Goal: Task Accomplishment & Management: Complete application form

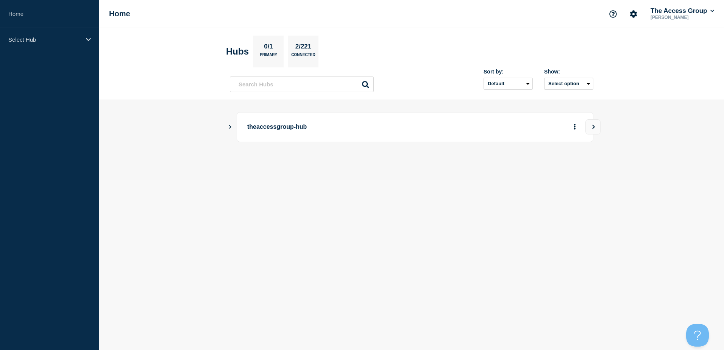
click at [463, 40] on section "Hubs 0/1 Primary 2/221 Connected" at bounding box center [411, 52] width 371 height 32
click at [464, 34] on header "Hubs 0/1 Primary 2/221 Connected Sort by: Default Last added Last updated Most …" at bounding box center [411, 64] width 625 height 72
click at [38, 42] on p "Select Hub" at bounding box center [44, 39] width 73 height 6
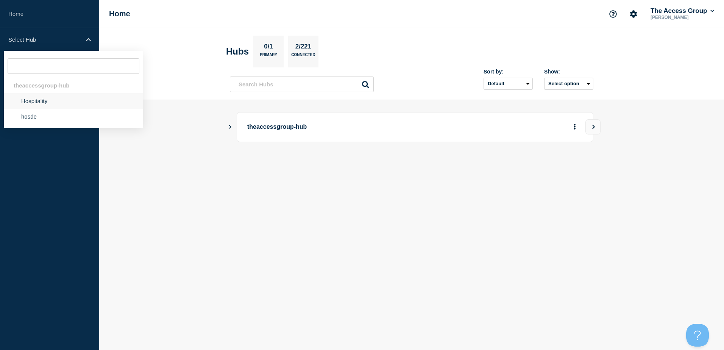
click at [31, 99] on li "Hospitality" at bounding box center [73, 101] width 139 height 16
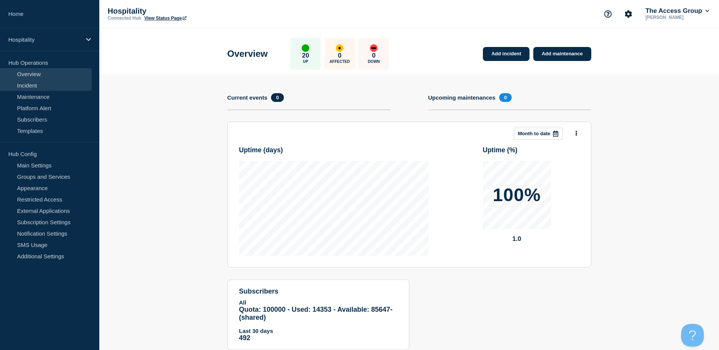
click at [30, 89] on link "Incident" at bounding box center [46, 85] width 92 height 11
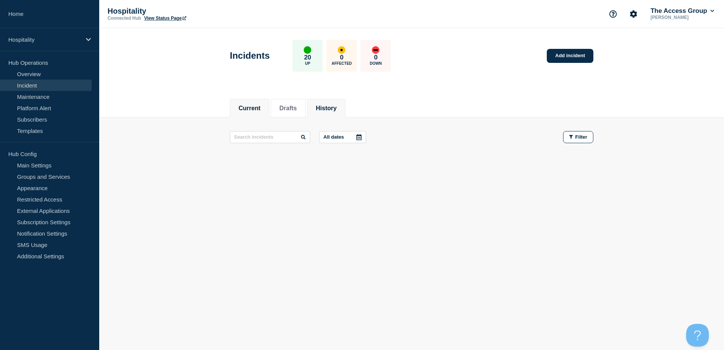
click at [333, 108] on button "History" at bounding box center [326, 108] width 21 height 7
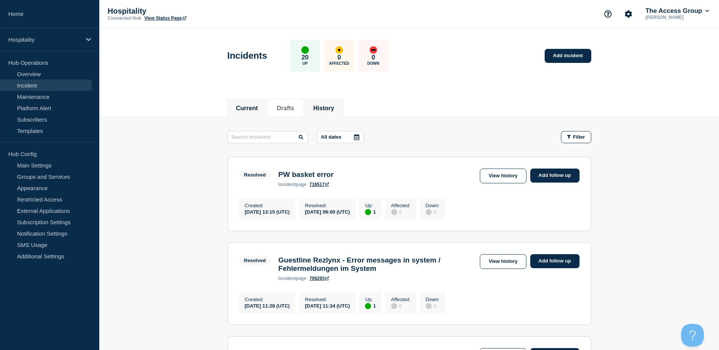
click at [247, 105] on button "Current" at bounding box center [247, 108] width 22 height 7
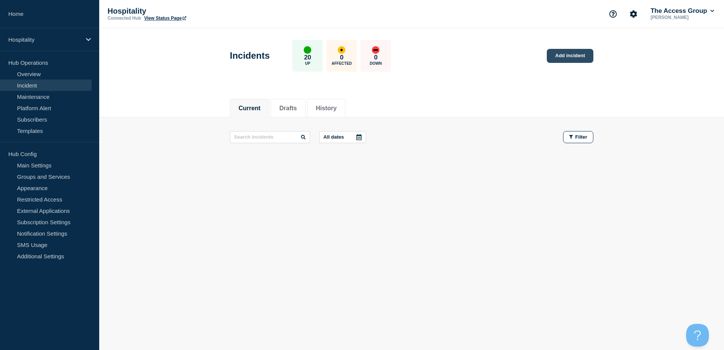
click at [580, 55] on link "Add incident" at bounding box center [570, 56] width 47 height 14
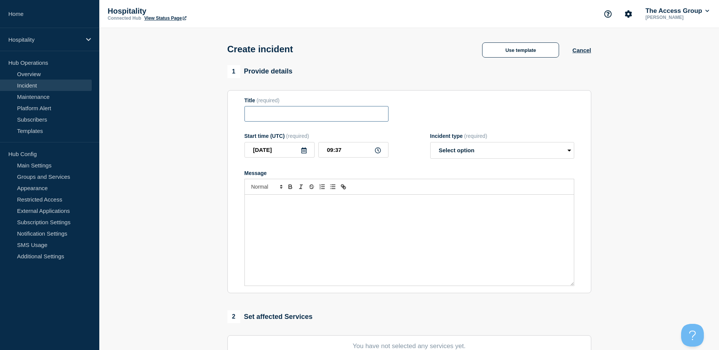
click at [289, 120] on input "Title" at bounding box center [316, 114] width 144 height 16
type input "SHR CRS - Unabl to lgoing"
drag, startPoint x: 314, startPoint y: 115, endPoint x: 437, endPoint y: 106, distance: 123.1
click at [437, 106] on div "Title (required) SHR CRS - Unabl to lgoing" at bounding box center [409, 109] width 330 height 25
click at [379, 152] on icon at bounding box center [378, 150] width 6 height 6
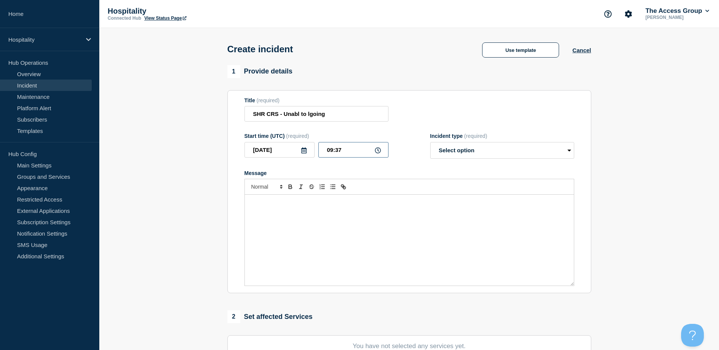
click at [361, 152] on input "09:37" at bounding box center [353, 150] width 70 height 16
click at [303, 152] on icon at bounding box center [304, 150] width 6 height 6
click at [429, 117] on div "Title (required) SHR CRS - Unabl to lgoing" at bounding box center [409, 109] width 330 height 25
click at [490, 153] on select "Select option Investigating Identified Monitoring" at bounding box center [502, 150] width 144 height 17
select select "investigating"
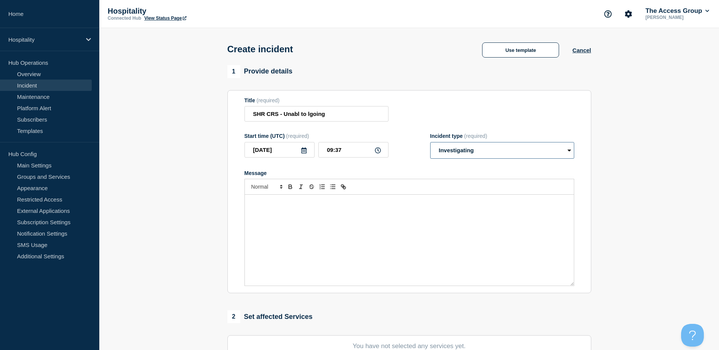
click at [430, 144] on select "Select option Investigating Identified Monitoring" at bounding box center [502, 150] width 144 height 17
click at [359, 217] on div "Message" at bounding box center [409, 240] width 329 height 91
click at [311, 211] on div "To enrich screen reader interactions, please activate Accessibility in Grammarl…" at bounding box center [409, 240] width 329 height 91
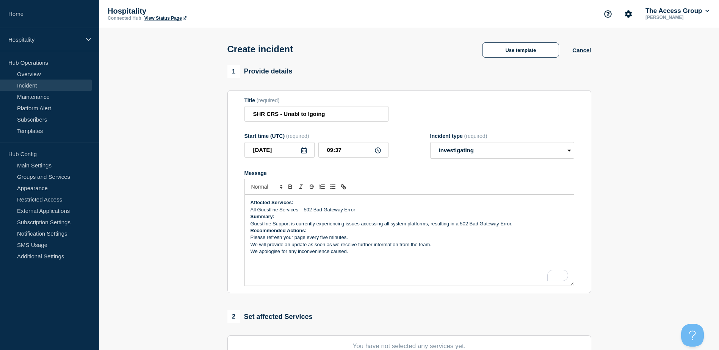
click at [369, 212] on p "All Guestline Services – 502 Bad Gateway Error" at bounding box center [409, 209] width 318 height 7
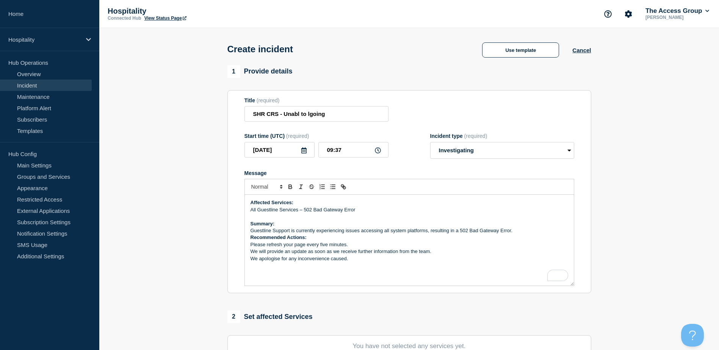
click at [251, 231] on p "Guestline Support is currently experiencing issues accessing all system platfor…" at bounding box center [409, 230] width 318 height 7
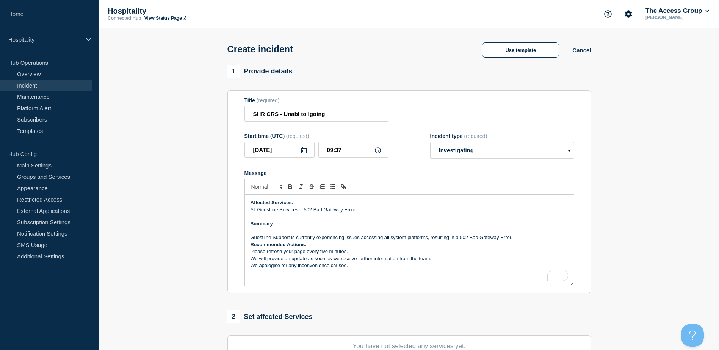
click at [297, 230] on p "To enrich screen reader interactions, please activate Accessibility in Grammarl…" at bounding box center [409, 230] width 318 height 7
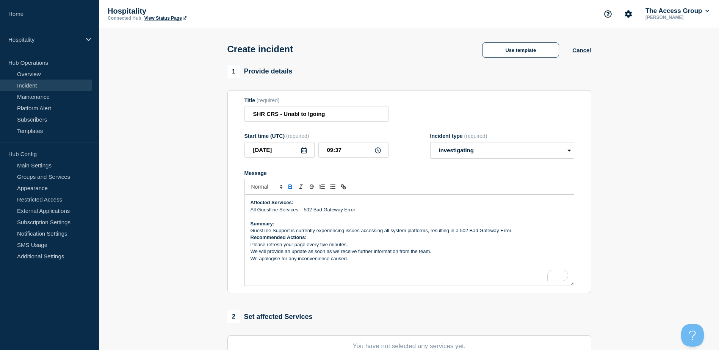
click at [252, 230] on p "Guestline Support is currently experiencing issues accessing all system platfor…" at bounding box center [409, 230] width 318 height 7
click at [516, 234] on p "Guestline Support is currently experiencing issues accessing all system platfor…" at bounding box center [409, 230] width 318 height 7
click at [249, 254] on div "Affected Services: All Guestline Services – 502 Bad Gateway Error Summary: Gues…" at bounding box center [409, 240] width 329 height 91
click at [369, 266] on p "We apologise for any inconvenience caused." at bounding box center [409, 265] width 318 height 7
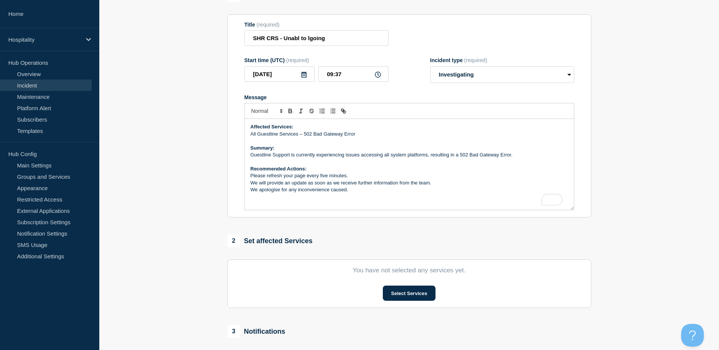
scroll to position [2, 0]
click at [419, 294] on button "Select Services" at bounding box center [409, 293] width 53 height 15
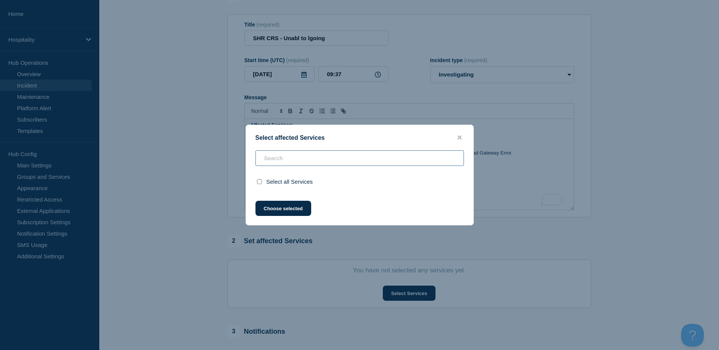
click at [298, 159] on input "text" at bounding box center [359, 158] width 208 height 16
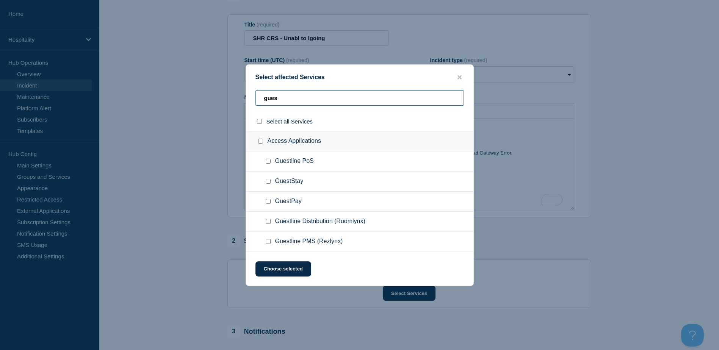
drag, startPoint x: 294, startPoint y: 100, endPoint x: 234, endPoint y: 91, distance: 60.5
click at [234, 91] on div "Select affected Services gues Select all Services Access Applications Guestline…" at bounding box center [359, 175] width 719 height 350
type input "u"
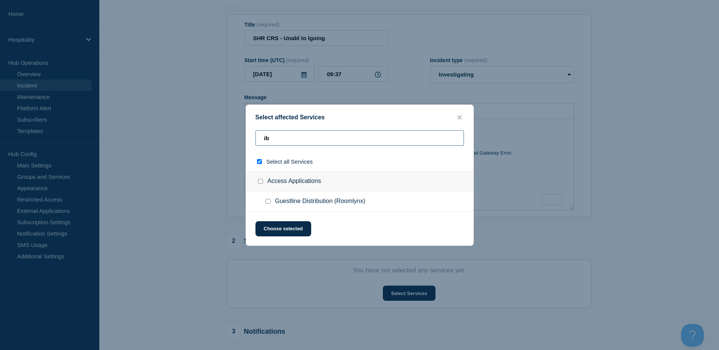
type input "ibe"
checkbox input "true"
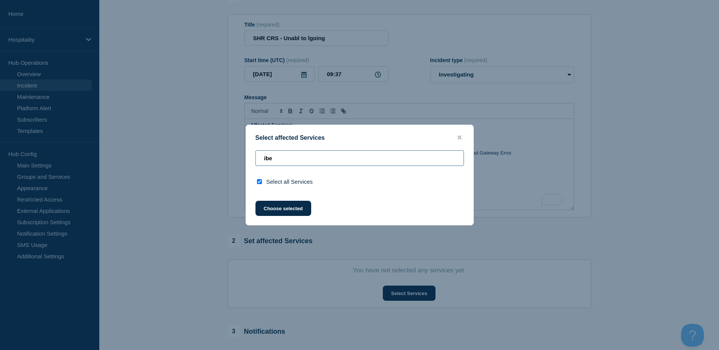
type input "ib"
checkbox input "false"
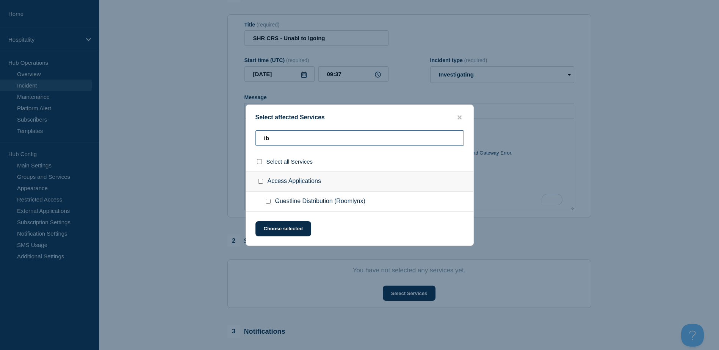
type input "i"
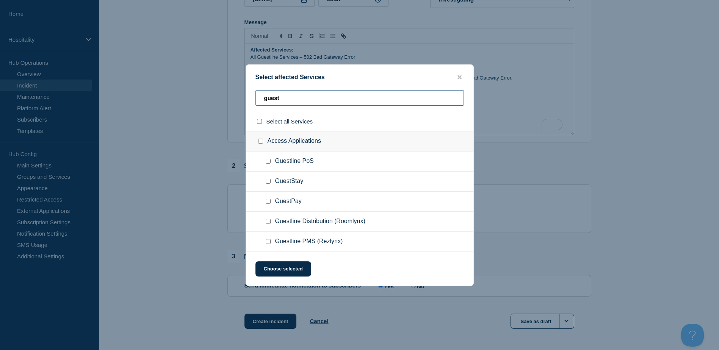
scroll to position [152, 0]
type input "guest"
click at [269, 243] on input "Guestline PMS (Rezlynx) checkbox" at bounding box center [268, 241] width 5 height 5
checkbox input "true"
click at [269, 224] on input "Guestline Distribution (Roomlynx) checkbox" at bounding box center [268, 221] width 5 height 5
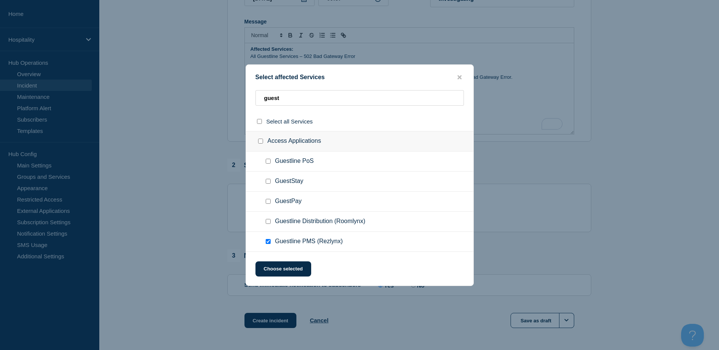
checkbox input "true"
click at [280, 271] on button "Choose selected" at bounding box center [283, 268] width 56 height 15
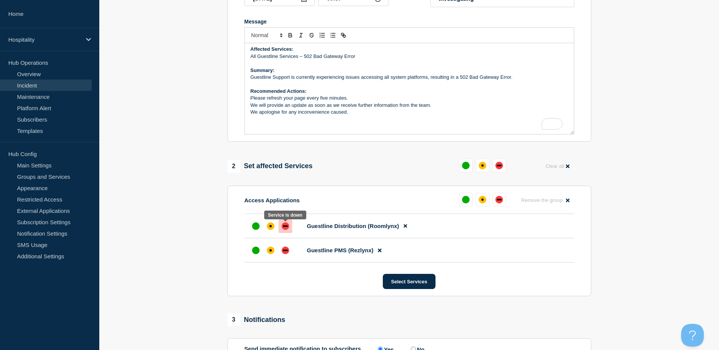
click at [285, 229] on div "down" at bounding box center [286, 226] width 8 height 8
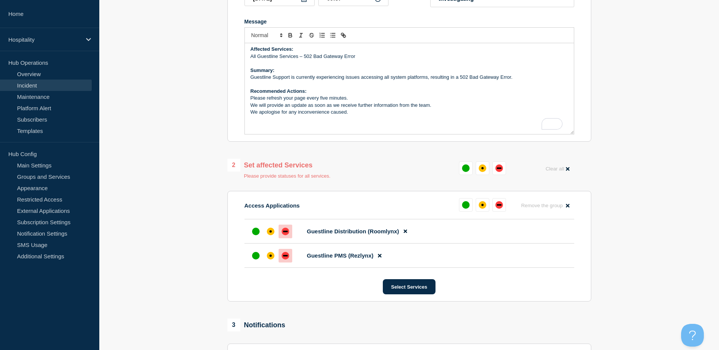
click at [286, 252] on div at bounding box center [285, 256] width 14 height 14
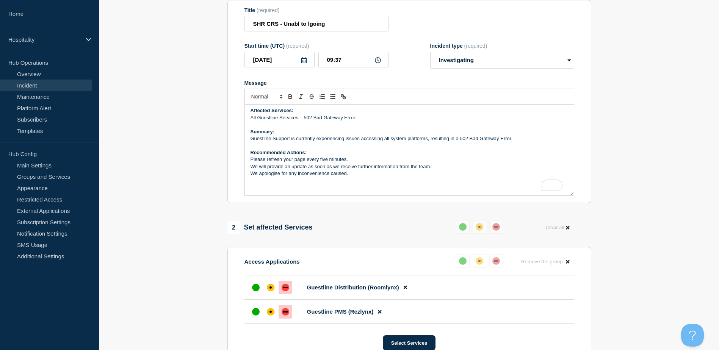
scroll to position [76, 0]
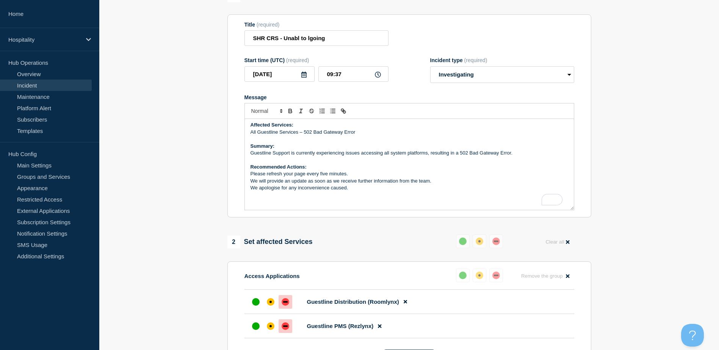
click at [370, 136] on p "All Guestline Services – 502 Bad Gateway Error" at bounding box center [409, 132] width 318 height 7
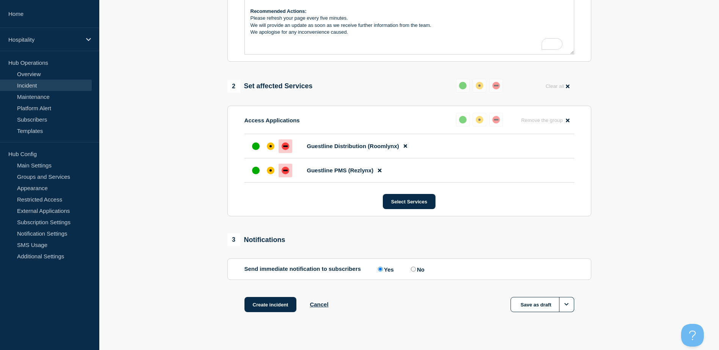
scroll to position [245, 0]
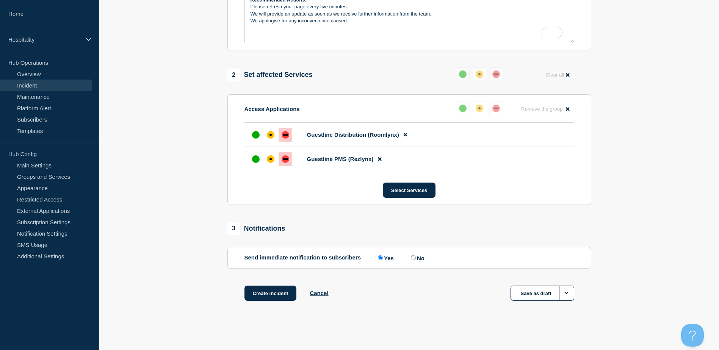
click at [416, 260] on input "No" at bounding box center [413, 257] width 5 height 5
radio input "true"
click at [388, 260] on label "Yes" at bounding box center [385, 257] width 18 height 7
click at [383, 260] on input "Yes" at bounding box center [380, 257] width 5 height 5
radio input "true"
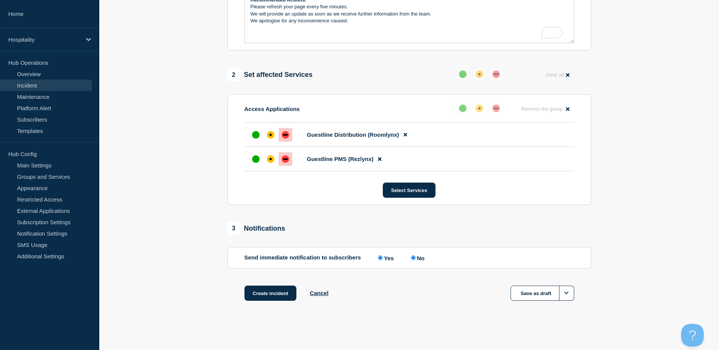
radio input "false"
click at [24, 89] on link "Incident" at bounding box center [46, 85] width 92 height 11
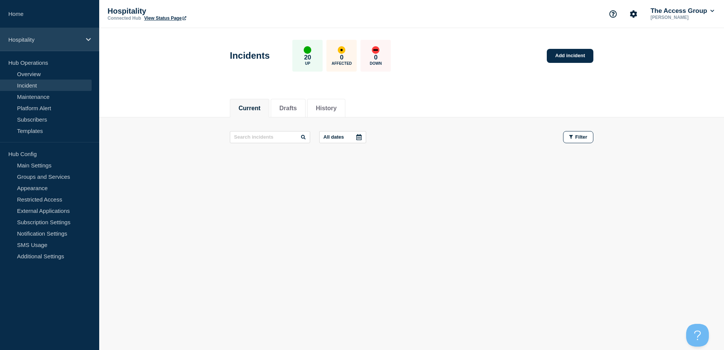
click at [41, 41] on p "Hospitality" at bounding box center [44, 39] width 73 height 6
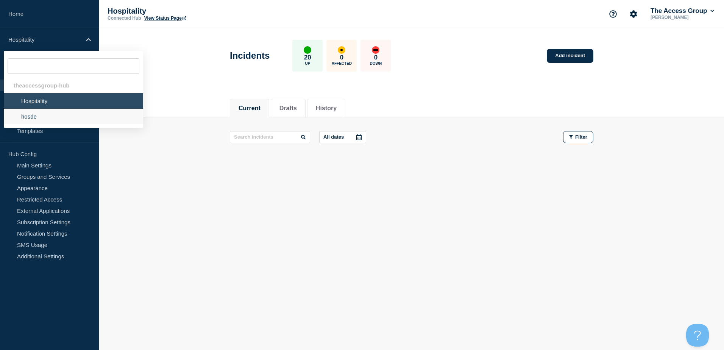
click at [36, 116] on li "hosde" at bounding box center [73, 117] width 139 height 16
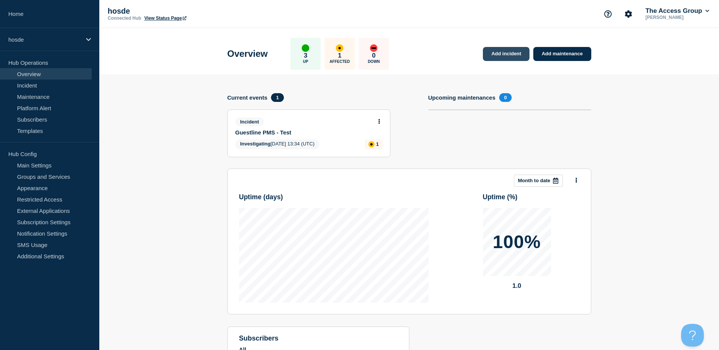
click at [506, 53] on link "Add incident" at bounding box center [506, 54] width 47 height 14
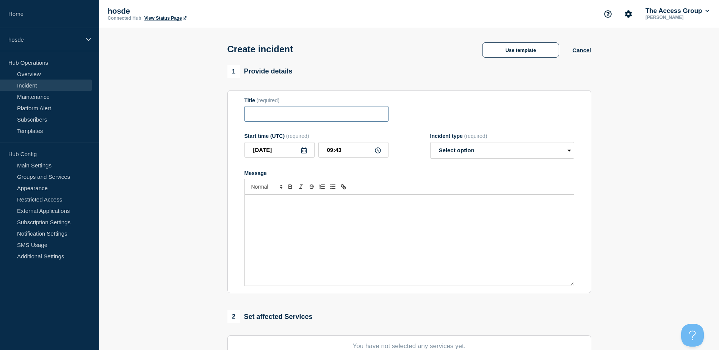
click at [305, 114] on input "Title" at bounding box center [316, 114] width 144 height 16
type input "Test"
click at [517, 149] on select "Select option Investigating Identified Monitoring" at bounding box center [502, 150] width 144 height 17
select select "investigating"
click at [430, 144] on select "Select option Investigating Identified Monitoring" at bounding box center [502, 150] width 144 height 17
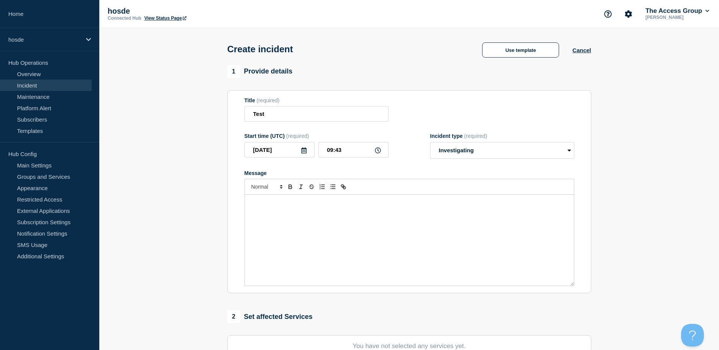
click at [388, 223] on div "Message" at bounding box center [409, 240] width 329 height 91
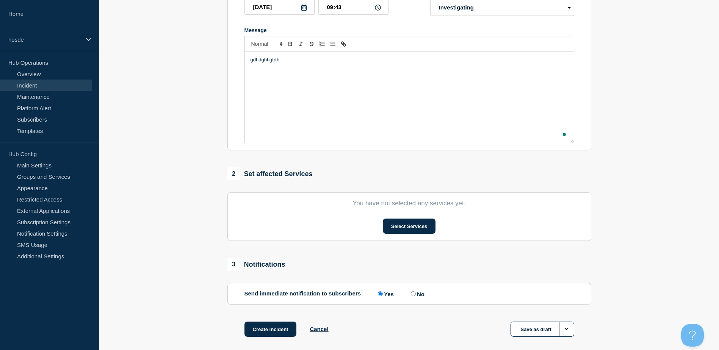
scroll to position [181, 0]
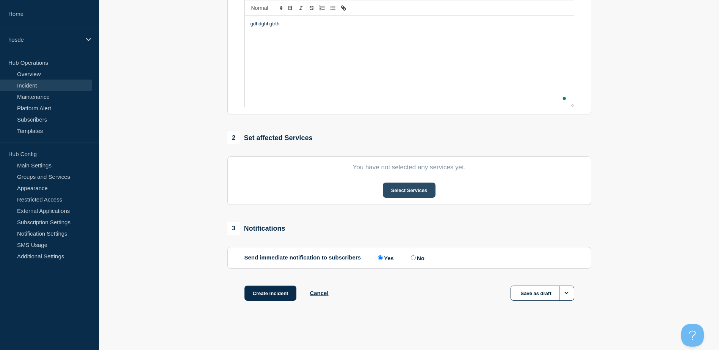
click at [392, 197] on button "Select Services" at bounding box center [409, 190] width 53 height 15
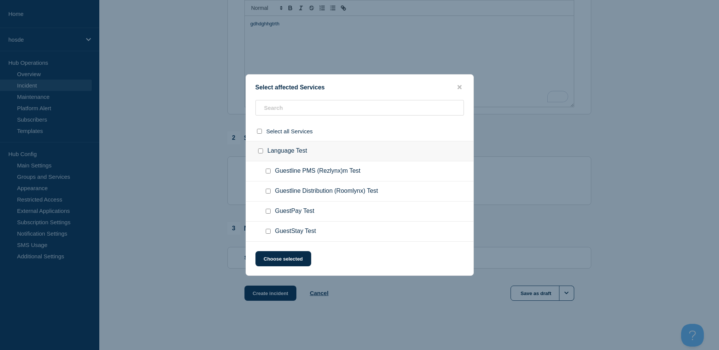
click at [326, 155] on div "Language Test" at bounding box center [359, 151] width 227 height 20
click at [319, 173] on span "Guestline PMS (Rezlynx)m Test" at bounding box center [318, 171] width 86 height 8
click at [266, 173] on input "Guestline PMS (Rezlynx)m Test checkbox" at bounding box center [268, 171] width 5 height 5
checkbox input "true"
click at [291, 263] on button "Choose selected" at bounding box center [283, 258] width 56 height 15
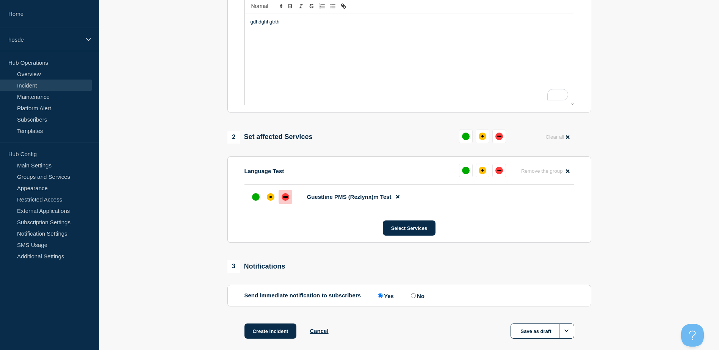
click at [288, 199] on div "down" at bounding box center [286, 197] width 8 height 8
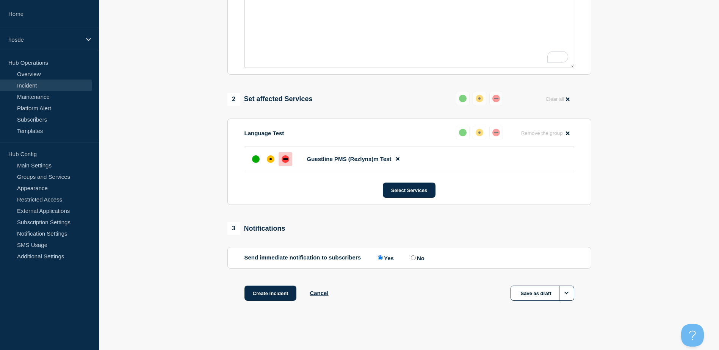
click at [415, 260] on input "No" at bounding box center [413, 257] width 5 height 5
radio input "true"
radio input "false"
click at [261, 294] on button "Create incident" at bounding box center [270, 293] width 52 height 15
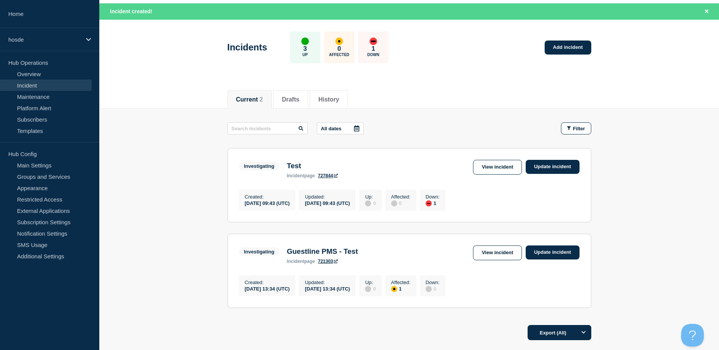
scroll to position [38, 0]
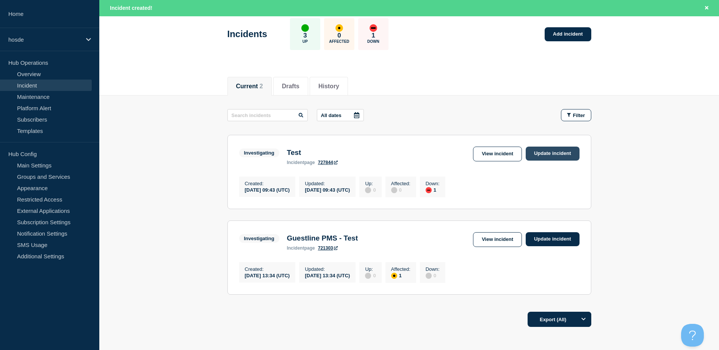
click at [554, 156] on link "Update incident" at bounding box center [553, 154] width 54 height 14
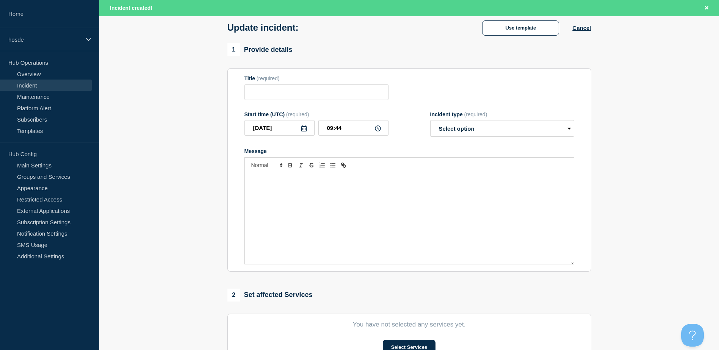
type input "Test"
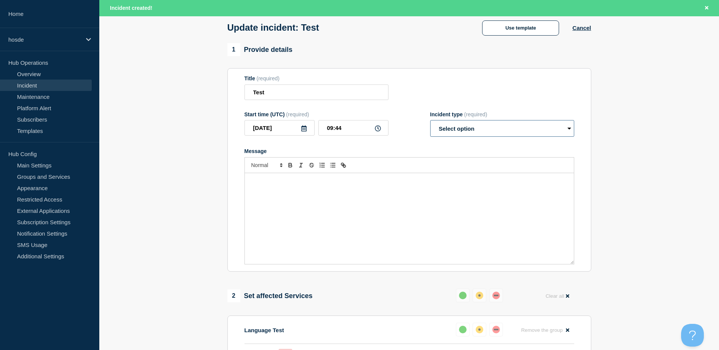
click at [520, 130] on select "Select option Investigating Identified Monitoring Resolved" at bounding box center [502, 128] width 144 height 17
select select "investigating"
click at [430, 122] on select "Select option Investigating Identified Monitoring Resolved" at bounding box center [502, 128] width 144 height 17
click at [311, 193] on div "Message" at bounding box center [409, 218] width 329 height 91
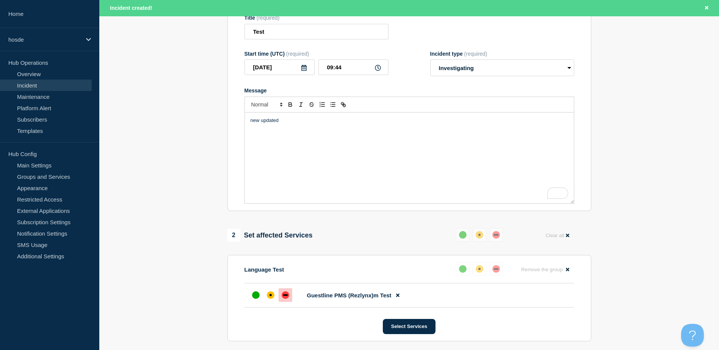
scroll to position [152, 0]
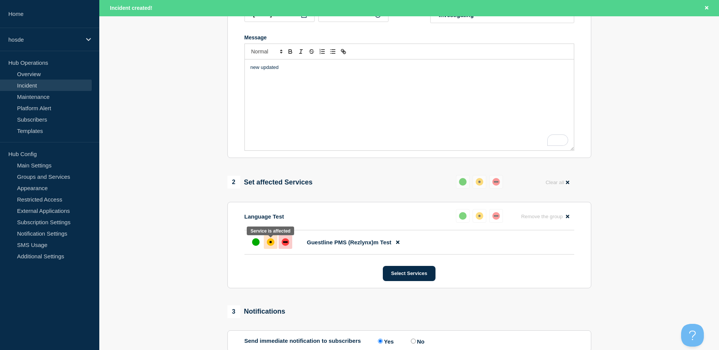
click at [271, 243] on div "affected" at bounding box center [270, 242] width 2 height 2
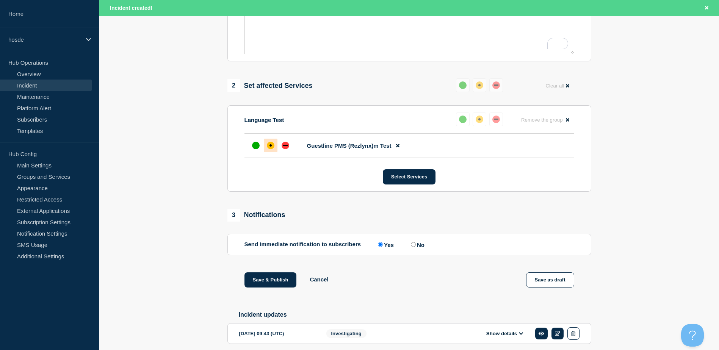
scroll to position [265, 0]
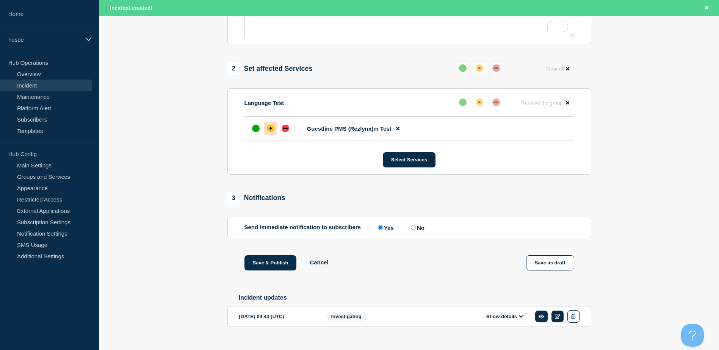
click at [418, 233] on section "Send immediate notification to subscribers Send immediate notification to subsc…" at bounding box center [409, 228] width 364 height 22
click at [418, 231] on label "No" at bounding box center [417, 227] width 16 height 7
click at [416, 230] on input "No" at bounding box center [413, 227] width 5 height 5
radio input "true"
radio input "false"
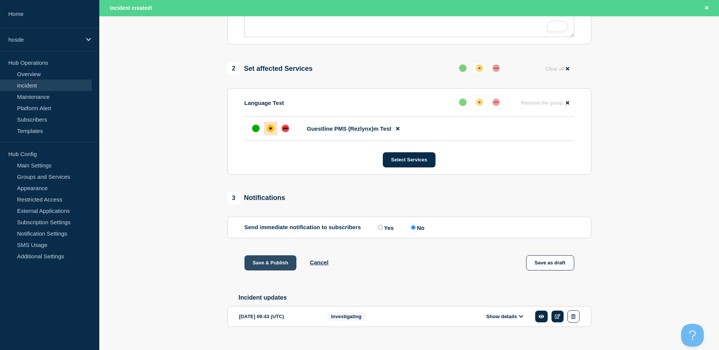
click at [268, 262] on button "Save & Publish" at bounding box center [270, 262] width 52 height 15
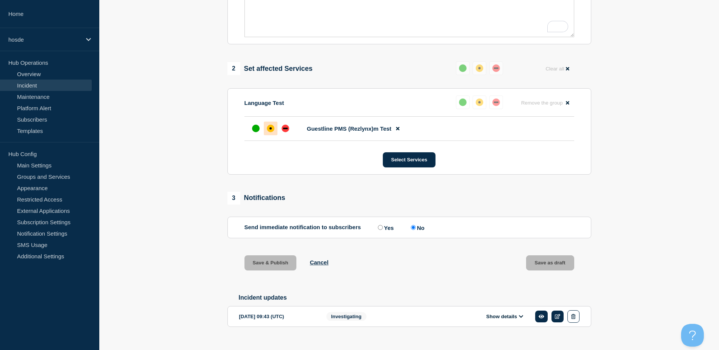
scroll to position [249, 0]
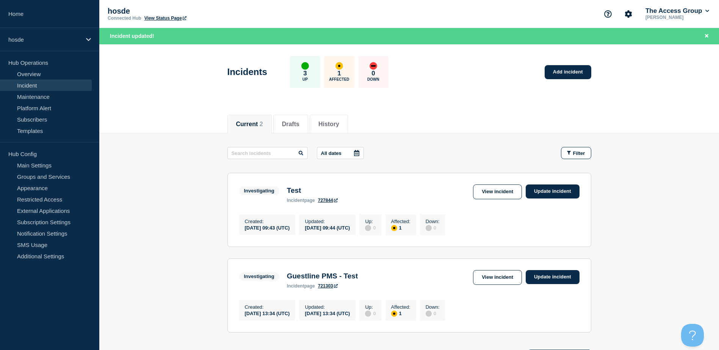
click at [327, 202] on link "727844" at bounding box center [328, 200] width 20 height 5
click at [555, 192] on link "Update incident" at bounding box center [553, 192] width 54 height 14
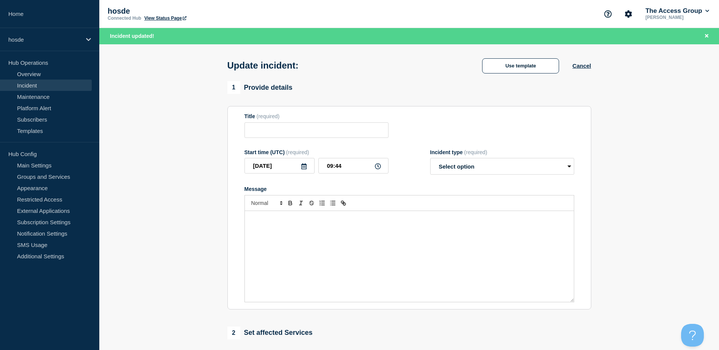
type input "Test"
click at [455, 167] on select "Select option Investigating Identified Monitoring Resolved" at bounding box center [502, 166] width 144 height 17
select select "resolved"
click at [430, 160] on select "Select option Investigating Identified Monitoring Resolved" at bounding box center [502, 166] width 144 height 17
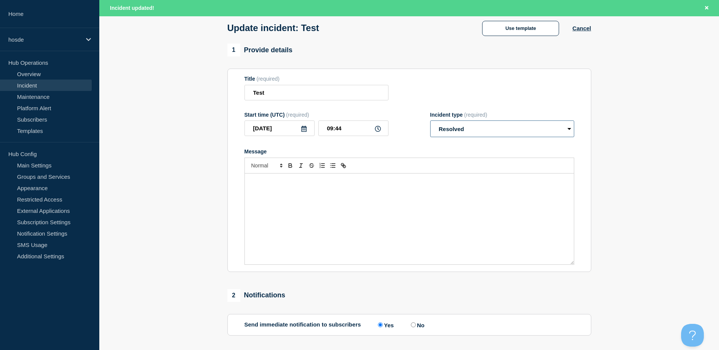
scroll to position [38, 0]
click at [304, 215] on div "Message" at bounding box center [409, 218] width 329 height 91
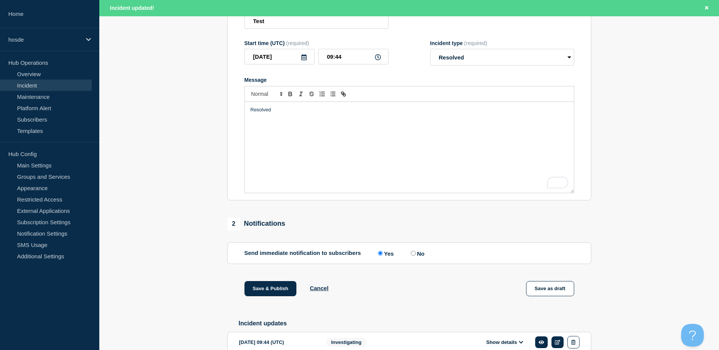
scroll to position [152, 0]
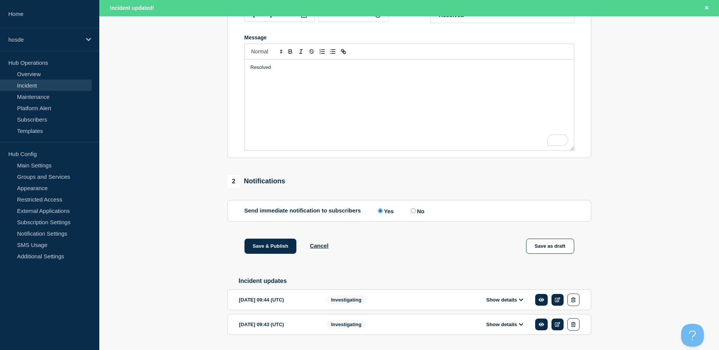
click at [422, 212] on label "No" at bounding box center [417, 210] width 16 height 7
click at [416, 212] on input "No" at bounding box center [413, 210] width 5 height 5
radio input "true"
radio input "false"
click at [266, 251] on button "Save & Publish" at bounding box center [270, 246] width 52 height 15
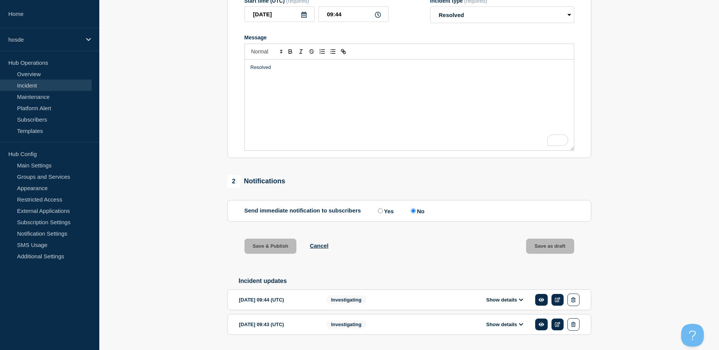
scroll to position [135, 0]
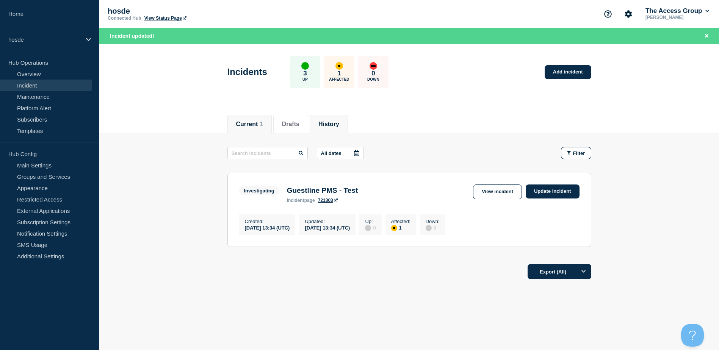
click at [334, 121] on button "History" at bounding box center [328, 124] width 21 height 7
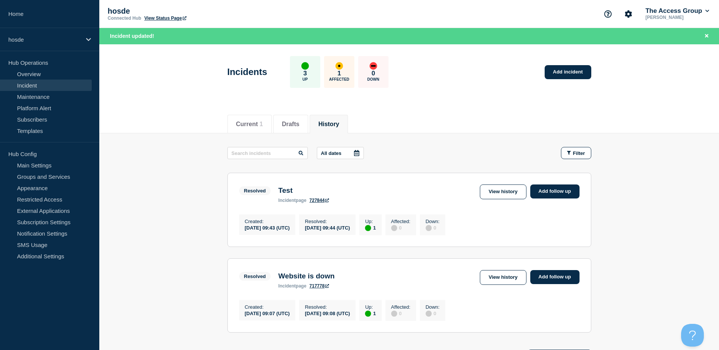
click at [321, 202] on link "727844" at bounding box center [319, 200] width 20 height 5
click at [253, 115] on li "Current 1" at bounding box center [249, 124] width 44 height 19
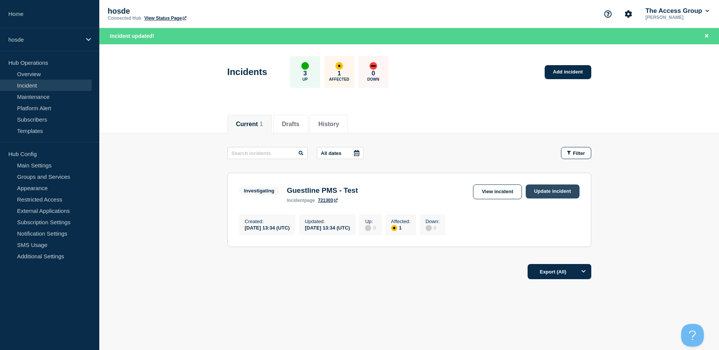
click at [551, 194] on link "Update incident" at bounding box center [553, 192] width 54 height 14
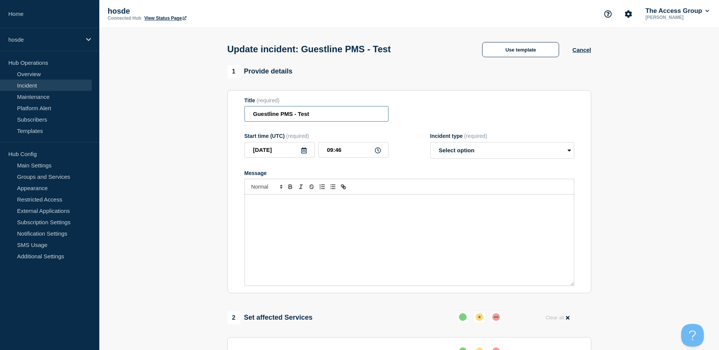
click at [311, 113] on input "Guestline PMS - Test" at bounding box center [316, 114] width 144 height 16
click at [294, 114] on input "Guestline PMS - Test" at bounding box center [316, 114] width 144 height 16
drag, startPoint x: 292, startPoint y: 116, endPoint x: 278, endPoint y: 111, distance: 15.0
click at [278, 114] on input "Guestline PMS - Test" at bounding box center [316, 114] width 144 height 16
click at [278, 117] on input "Guestlinerezzie - Test" at bounding box center [316, 114] width 144 height 16
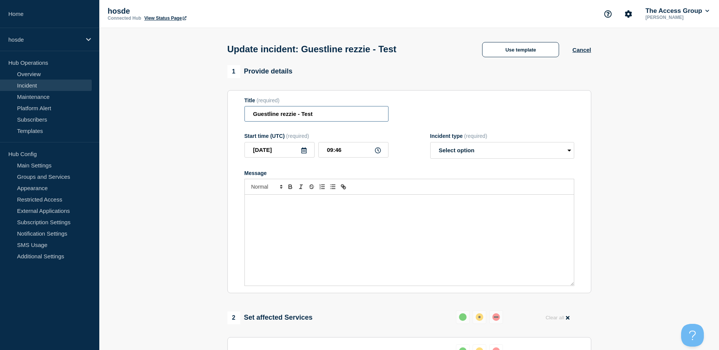
type input "Guestline rezzie - Test"
click at [335, 250] on div "Message" at bounding box center [409, 240] width 329 height 91
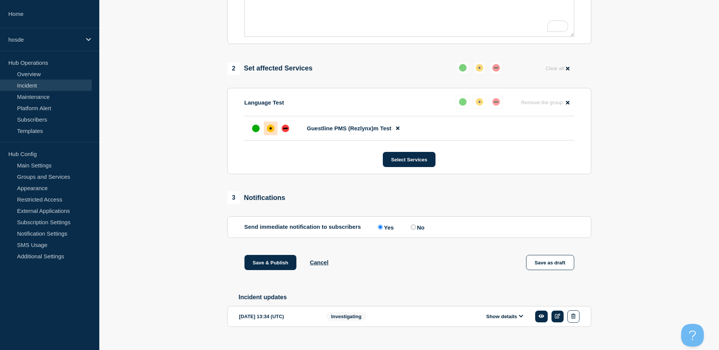
scroll to position [265, 0]
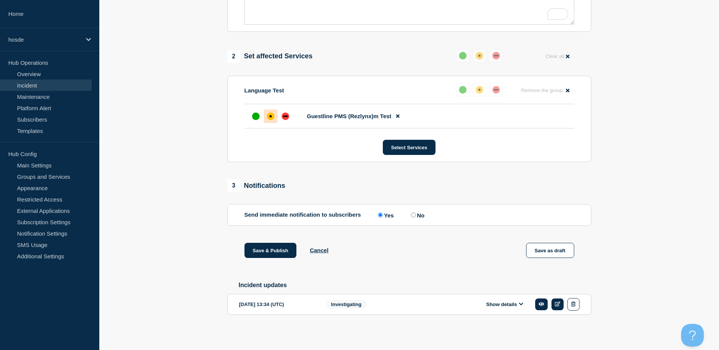
click at [414, 213] on input "No" at bounding box center [413, 215] width 5 height 5
radio input "true"
radio input "false"
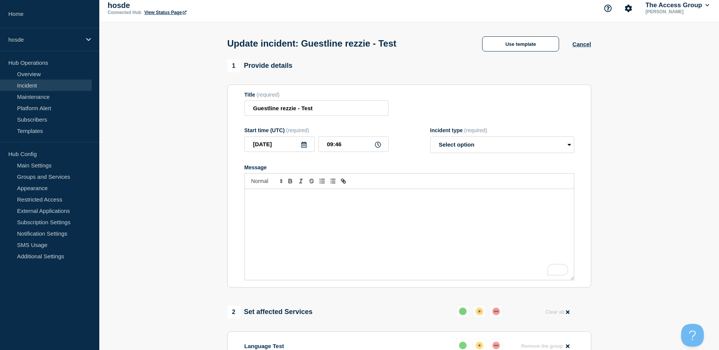
scroll to position [0, 0]
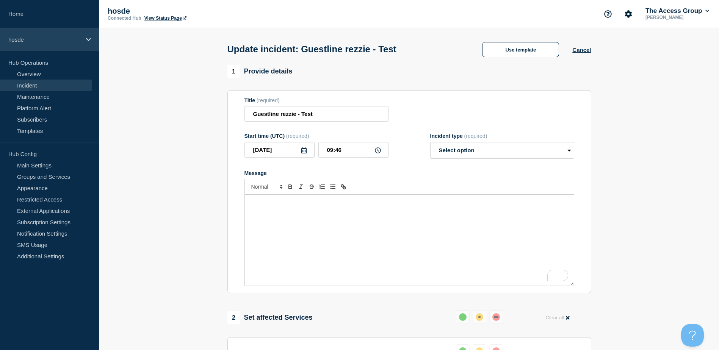
click at [31, 39] on p "hosde" at bounding box center [44, 39] width 73 height 6
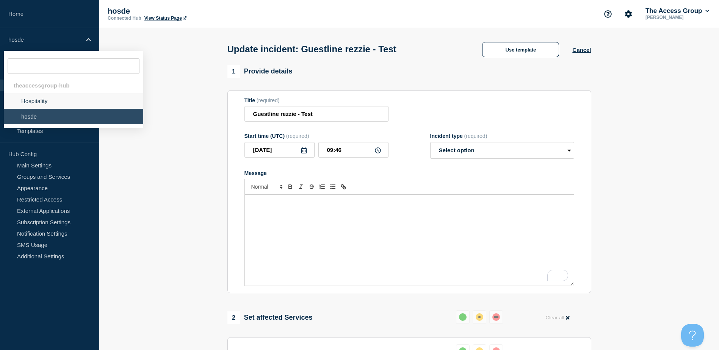
click at [34, 100] on li "Hospitality" at bounding box center [73, 101] width 139 height 16
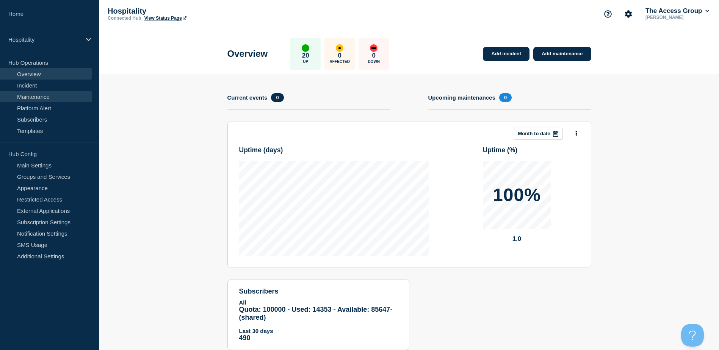
click at [38, 97] on link "Maintenance" at bounding box center [46, 96] width 92 height 11
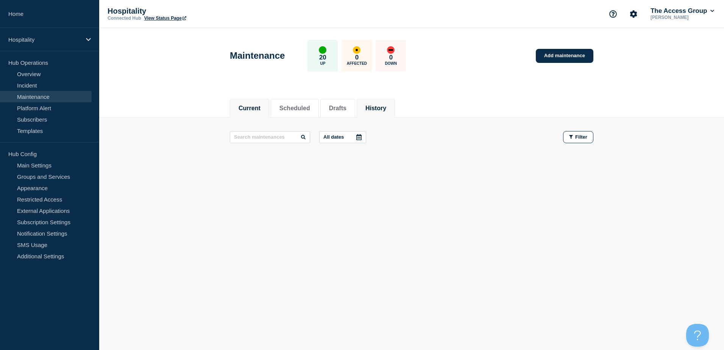
click at [375, 103] on li "History" at bounding box center [376, 108] width 38 height 19
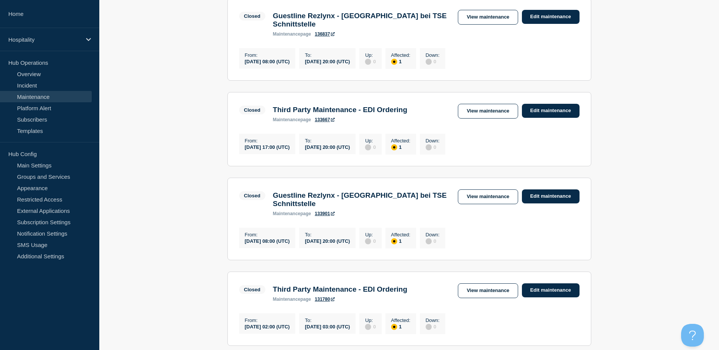
scroll to position [189, 0]
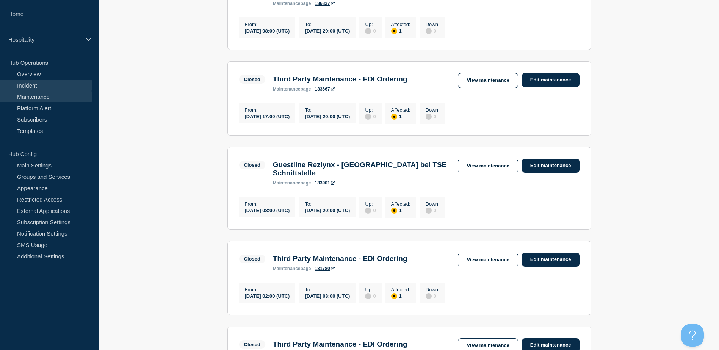
click at [33, 84] on link "Incident" at bounding box center [46, 85] width 92 height 11
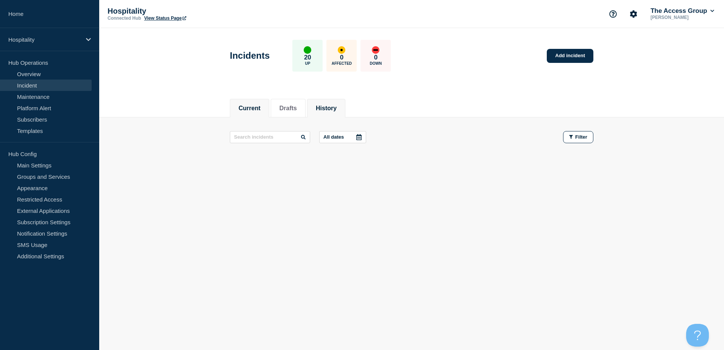
click at [329, 105] on button "History" at bounding box center [326, 108] width 21 height 7
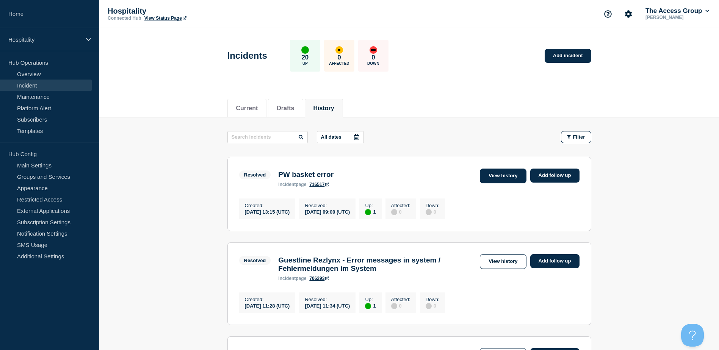
click at [488, 178] on link "View history" at bounding box center [503, 176] width 46 height 15
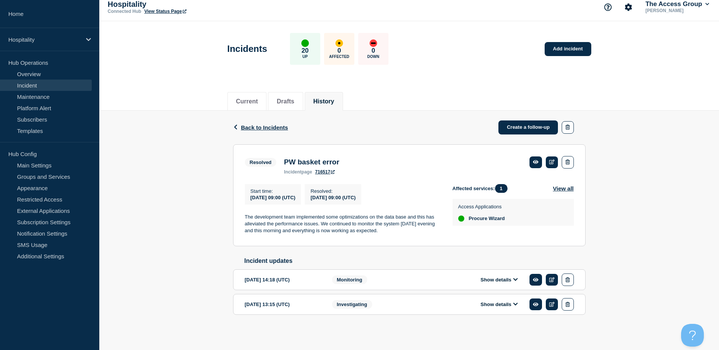
scroll to position [12, 0]
click at [478, 306] on button "Show details" at bounding box center [499, 304] width 42 height 6
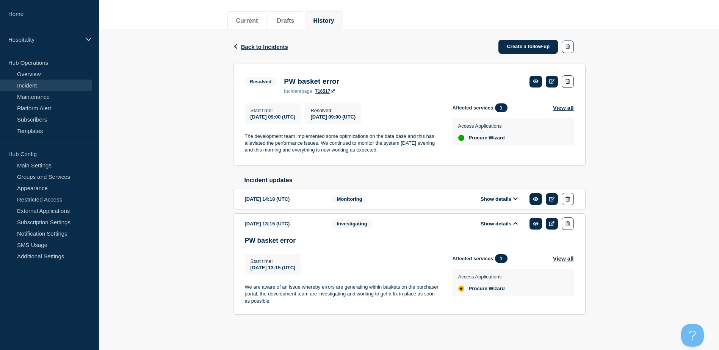
scroll to position [94, 0]
click at [261, 36] on div "Back Back to Incidents Create a follow-up" at bounding box center [409, 47] width 352 height 34
click at [259, 44] on span "Back to Incidents" at bounding box center [264, 47] width 47 height 6
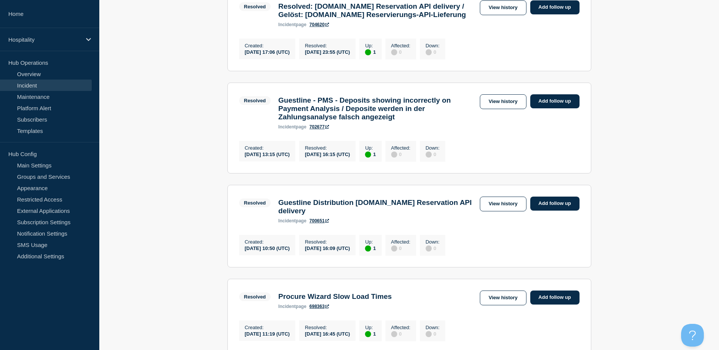
scroll to position [417, 0]
